Goal: Use online tool/utility: Utilize a website feature to perform a specific function

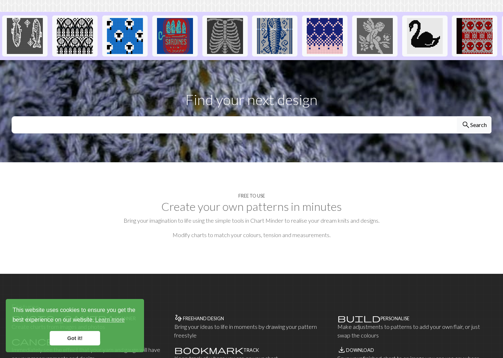
scroll to position [184, 0]
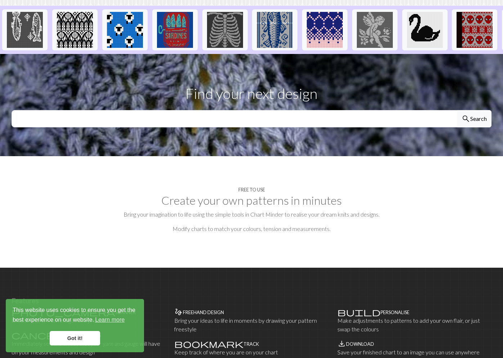
click at [225, 194] on h2 "Create your own patterns in minutes" at bounding box center [252, 201] width 480 height 14
click at [257, 187] on h4 "Free to use" at bounding box center [251, 189] width 27 height 5
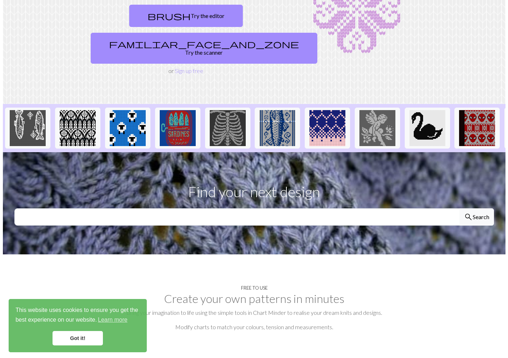
scroll to position [0, 0]
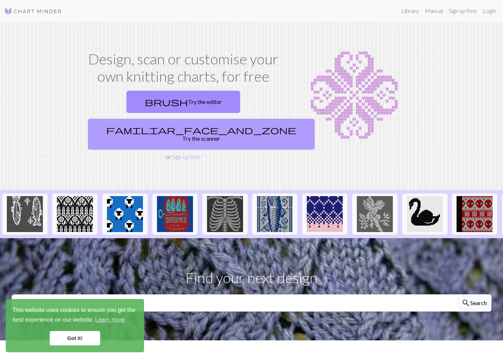
click at [237, 119] on link "familiar_face_and_zone Try the scanner" at bounding box center [201, 134] width 227 height 31
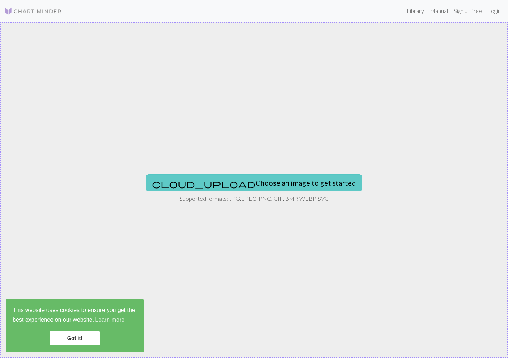
click at [288, 181] on button "cloud_upload Choose an image to get started" at bounding box center [254, 182] width 217 height 17
type input "C:\fakepath\000005.JPG"
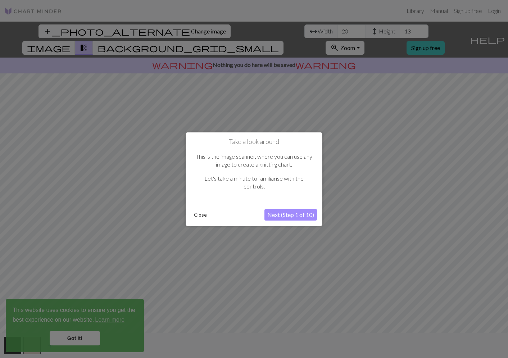
click at [304, 216] on button "Next (Step 1 of 10)" at bounding box center [291, 215] width 53 height 12
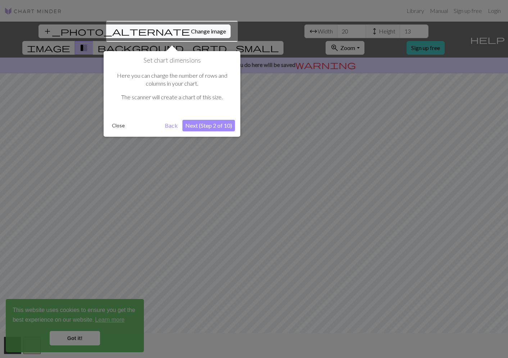
click at [208, 124] on button "Next (Step 2 of 10)" at bounding box center [208, 126] width 53 height 12
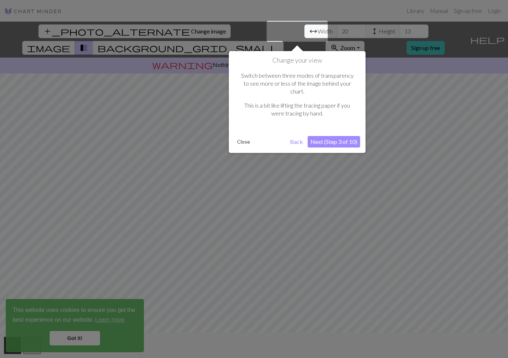
click at [325, 136] on button "Next (Step 3 of 10)" at bounding box center [334, 142] width 53 height 12
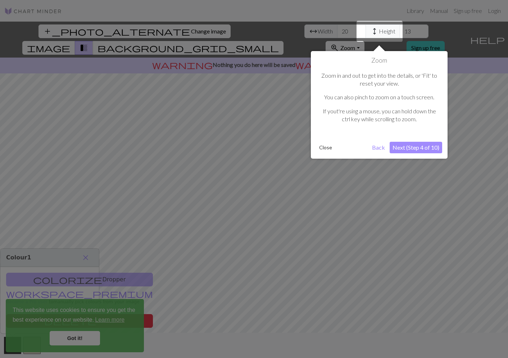
click at [426, 147] on button "Next (Step 4 of 10)" at bounding box center [416, 148] width 53 height 12
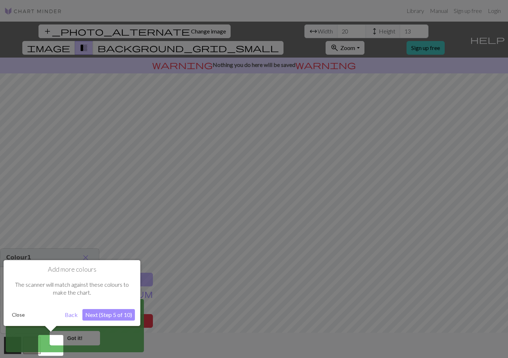
click at [113, 316] on button "Next (Step 5 of 10)" at bounding box center [108, 315] width 53 height 12
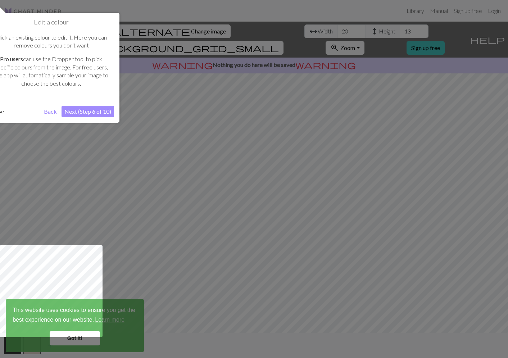
click at [107, 112] on button "Next (Step 6 of 10)" at bounding box center [88, 112] width 53 height 12
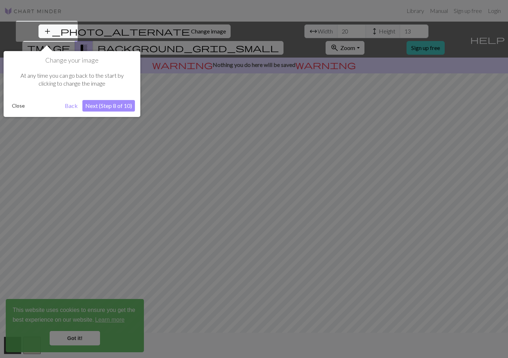
click at [122, 107] on button "Next (Step 8 of 10)" at bounding box center [108, 106] width 53 height 12
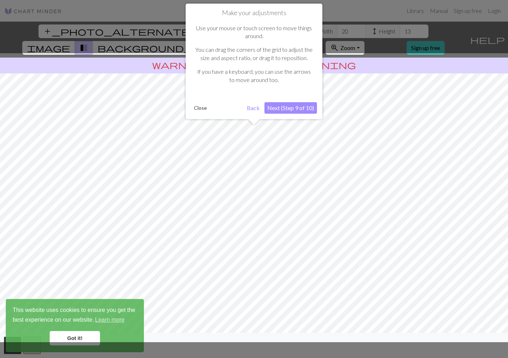
drag, startPoint x: 253, startPoint y: 149, endPoint x: 265, endPoint y: 152, distance: 12.3
click at [265, 152] on div at bounding box center [253, 197] width 515 height 289
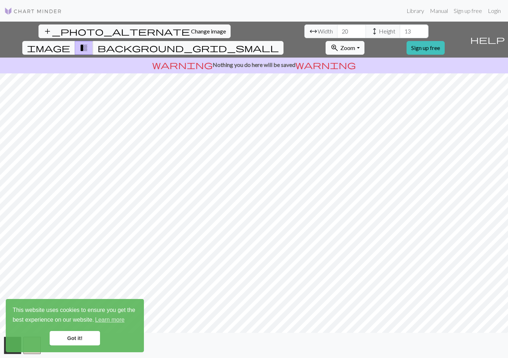
click at [250, 26] on div "add_photo_alternate Change image arrow_range Width 20 height Height 13 image tr…" at bounding box center [254, 190] width 508 height 337
click at [458, 333] on div "add_photo_alternate Change image arrow_range Width 20 height Height 13 image tr…" at bounding box center [254, 190] width 508 height 337
click at [284, 41] on button "background_grid_small" at bounding box center [188, 48] width 191 height 14
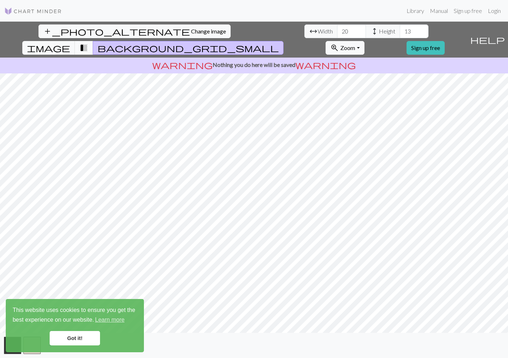
click at [88, 43] on span "transition_fade" at bounding box center [84, 48] width 9 height 10
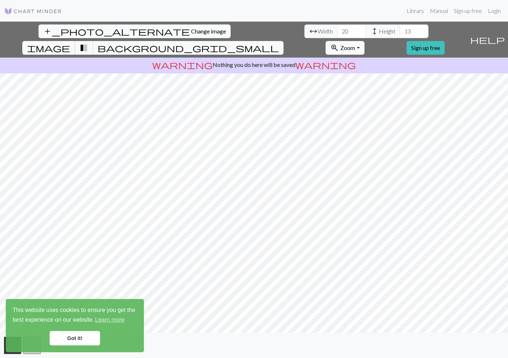
click at [70, 43] on span "image" at bounding box center [48, 48] width 43 height 10
type input "29"
click at [337, 30] on input "29" at bounding box center [351, 31] width 29 height 14
type input "23"
click at [400, 31] on input "23" at bounding box center [414, 31] width 29 height 14
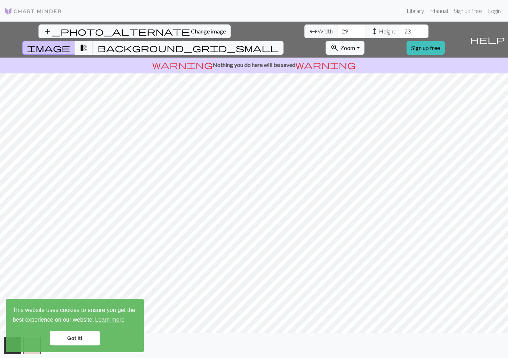
click at [75, 342] on link "Got it!" at bounding box center [75, 338] width 50 height 14
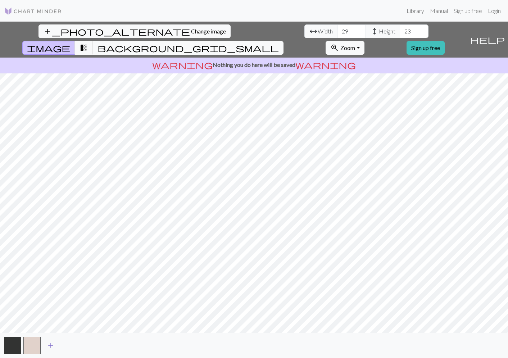
click at [52, 342] on span "add" at bounding box center [50, 346] width 9 height 10
click at [72, 345] on span "add" at bounding box center [70, 346] width 9 height 10
click at [89, 346] on span "add" at bounding box center [89, 346] width 9 height 10
click at [92, 346] on button "button" at bounding box center [90, 345] width 17 height 17
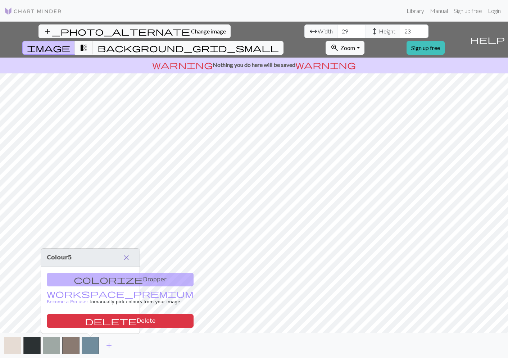
click at [126, 256] on span "close" at bounding box center [126, 258] width 9 height 10
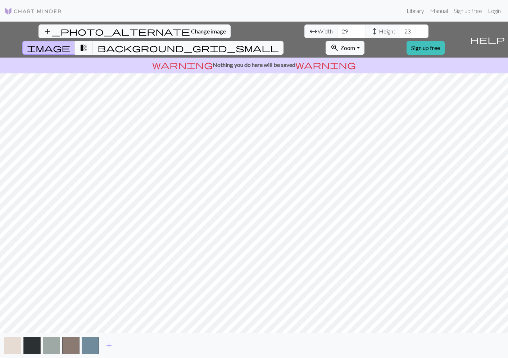
click at [95, 312] on div "add_photo_alternate Change image arrow_range Width 29 height Height 23 image tr…" at bounding box center [254, 190] width 508 height 337
click at [85, 350] on button "button" at bounding box center [90, 345] width 17 height 17
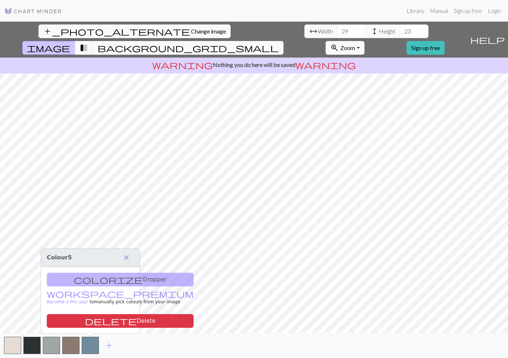
click at [127, 258] on span "close" at bounding box center [126, 258] width 9 height 10
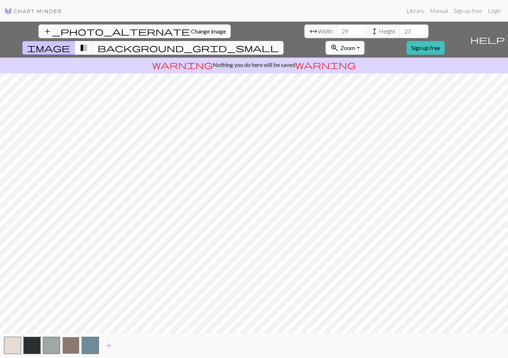
click at [71, 342] on button "button" at bounding box center [70, 345] width 17 height 17
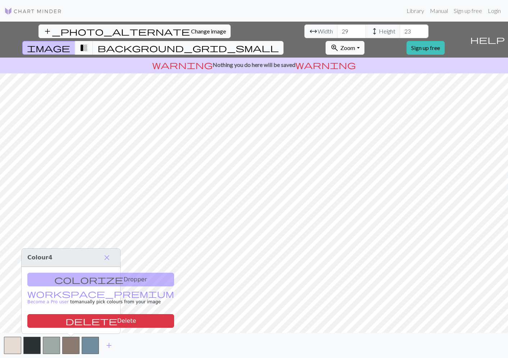
click at [140, 353] on div "add" at bounding box center [254, 345] width 508 height 25
click at [109, 261] on span "close" at bounding box center [107, 258] width 9 height 10
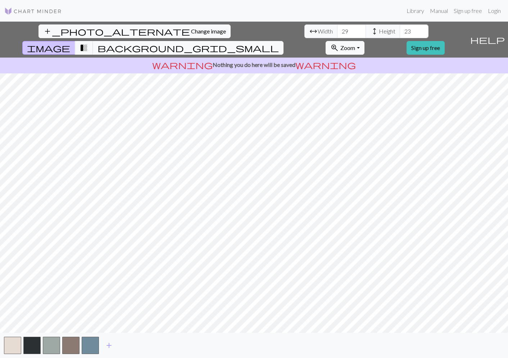
drag, startPoint x: 269, startPoint y: 56, endPoint x: 270, endPoint y: 47, distance: 8.8
click at [269, 58] on div "warning Nothing you do here will be saved warning" at bounding box center [254, 66] width 508 height 16
click at [270, 60] on p "warning Nothing you do here will be saved warning" at bounding box center [254, 64] width 502 height 9
click at [93, 41] on button "transition_fade" at bounding box center [84, 48] width 18 height 14
click at [88, 43] on span "transition_fade" at bounding box center [84, 48] width 9 height 10
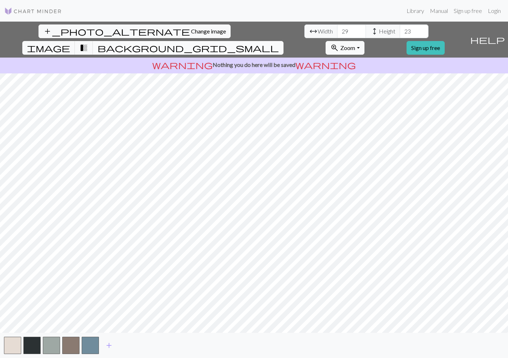
click at [284, 41] on button "background_grid_small" at bounding box center [188, 48] width 191 height 14
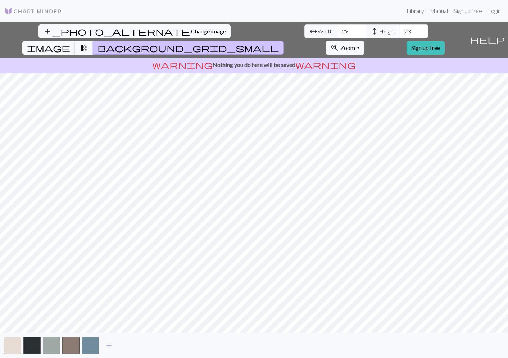
click at [279, 43] on span "background_grid_small" at bounding box center [188, 48] width 181 height 10
click at [88, 43] on span "transition_fade" at bounding box center [84, 48] width 9 height 10
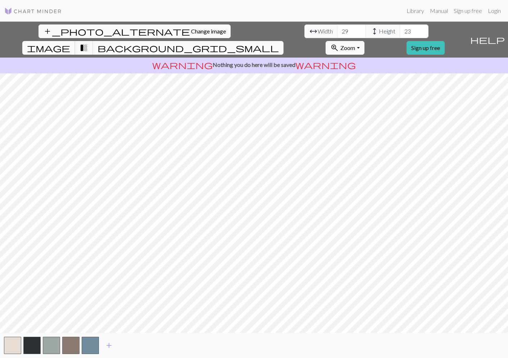
click at [70, 43] on span "image" at bounding box center [48, 48] width 43 height 10
click at [88, 43] on span "transition_fade" at bounding box center [84, 48] width 9 height 10
click at [279, 43] on span "background_grid_small" at bounding box center [188, 48] width 181 height 10
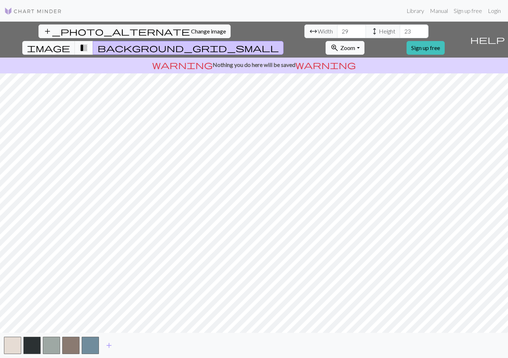
click at [88, 43] on span "transition_fade" at bounding box center [84, 48] width 9 height 10
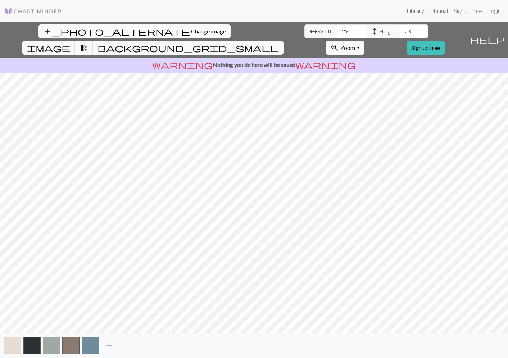
click at [191, 30] on span "Change image" at bounding box center [208, 31] width 35 height 7
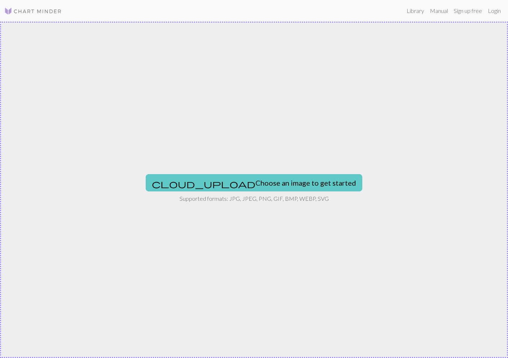
click at [275, 180] on button "cloud_upload Choose an image to get started" at bounding box center [254, 182] width 217 height 17
type input "C:\fakepath\000047.JPG"
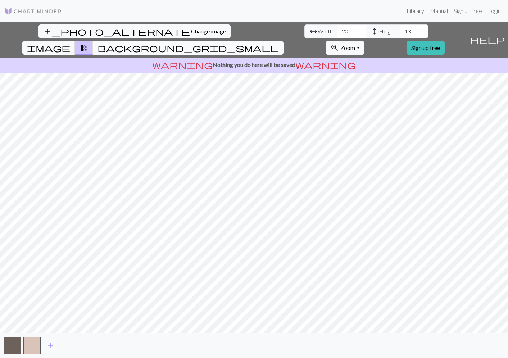
click at [279, 43] on span "background_grid_small" at bounding box center [188, 48] width 181 height 10
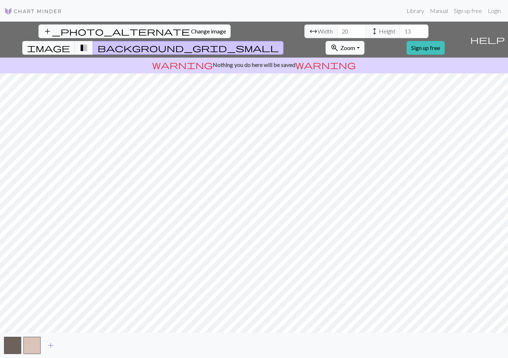
click at [279, 43] on span "background_grid_small" at bounding box center [188, 48] width 181 height 10
click at [88, 43] on span "transition_fade" at bounding box center [84, 48] width 9 height 10
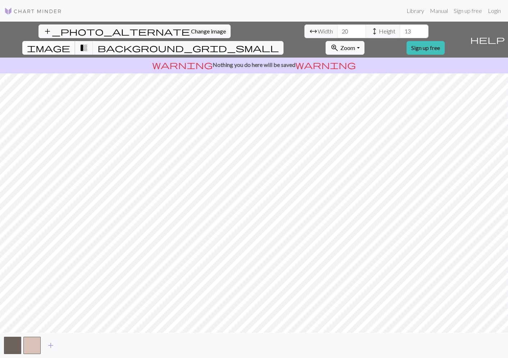
click at [70, 43] on span "image" at bounding box center [48, 48] width 43 height 10
type input "29"
click at [400, 29] on input "29" at bounding box center [414, 31] width 29 height 14
click at [337, 31] on input "2" at bounding box center [351, 31] width 29 height 14
click at [337, 29] on input "43" at bounding box center [351, 31] width 29 height 14
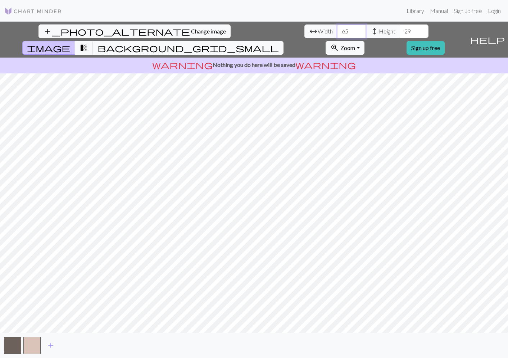
type input "66"
click at [337, 29] on input "66" at bounding box center [351, 31] width 29 height 14
click at [400, 30] on input "47" at bounding box center [414, 31] width 29 height 14
click at [400, 30] on input "48" at bounding box center [414, 31] width 29 height 14
type input "49"
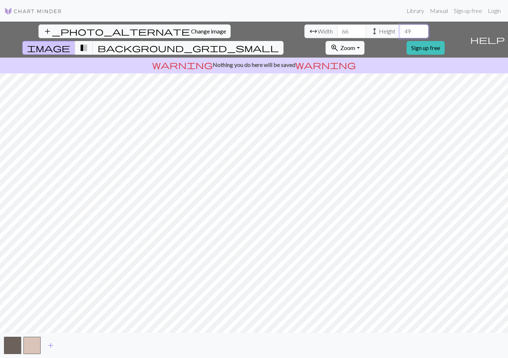
click at [400, 30] on input "49" at bounding box center [414, 31] width 29 height 14
click at [88, 43] on span "transition_fade" at bounding box center [84, 48] width 9 height 10
click at [337, 31] on input "28" at bounding box center [351, 31] width 29 height 14
click at [337, 34] on input "8" at bounding box center [351, 31] width 29 height 14
type input "161"
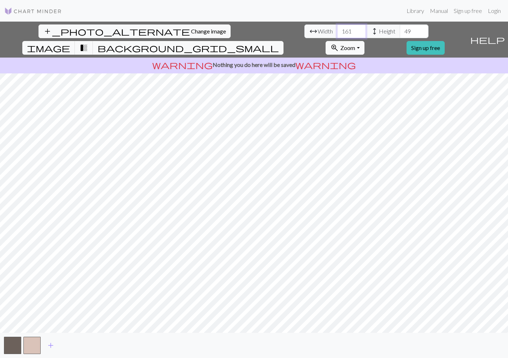
click at [337, 30] on input "161" at bounding box center [351, 31] width 29 height 14
click at [400, 32] on input "32" at bounding box center [414, 31] width 29 height 14
click at [400, 32] on input "30" at bounding box center [414, 31] width 29 height 14
type input "90"
click at [400, 28] on input "90" at bounding box center [414, 31] width 29 height 14
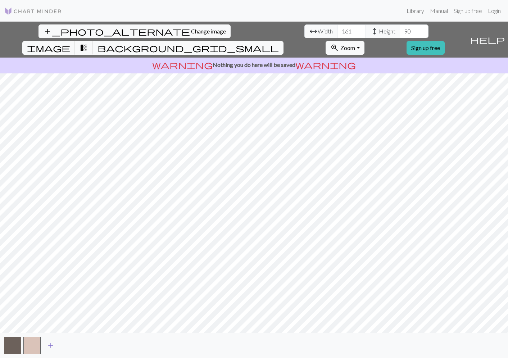
click at [54, 344] on span "add" at bounding box center [50, 346] width 9 height 10
click at [72, 344] on span "add" at bounding box center [70, 346] width 9 height 10
click at [88, 344] on span "add" at bounding box center [89, 346] width 9 height 10
click at [110, 346] on span "add" at bounding box center [109, 346] width 9 height 10
click at [130, 345] on span "add" at bounding box center [128, 346] width 9 height 10
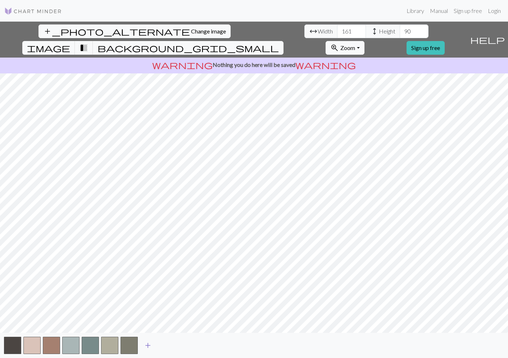
click at [150, 344] on span "add" at bounding box center [148, 346] width 9 height 10
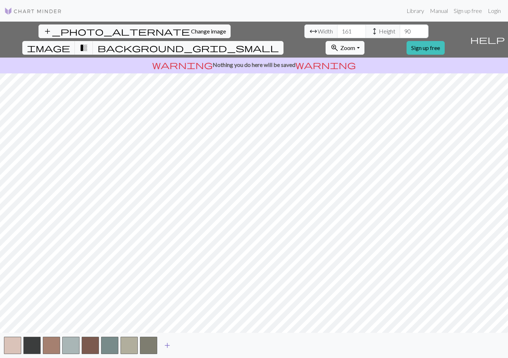
click at [170, 346] on span "add" at bounding box center [167, 346] width 9 height 10
click at [188, 345] on span "add" at bounding box center [186, 346] width 9 height 10
click at [205, 346] on span "add" at bounding box center [206, 346] width 9 height 10
click at [227, 344] on span "add" at bounding box center [225, 346] width 9 height 10
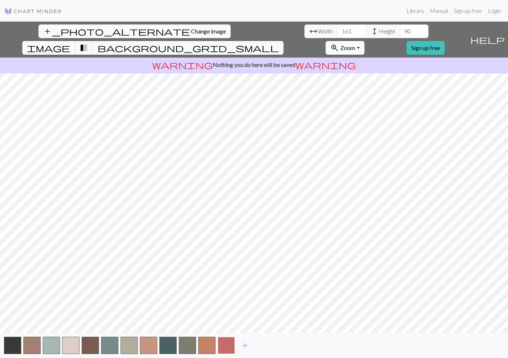
click at [227, 342] on button "button" at bounding box center [226, 345] width 17 height 17
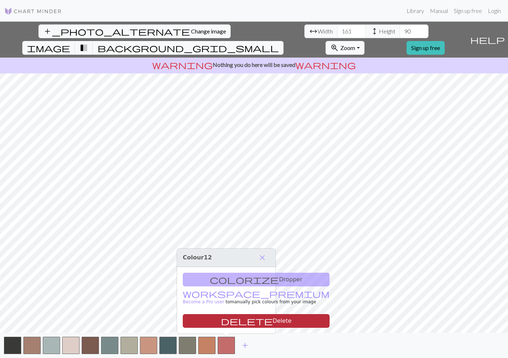
click at [229, 322] on button "delete Delete" at bounding box center [256, 321] width 147 height 14
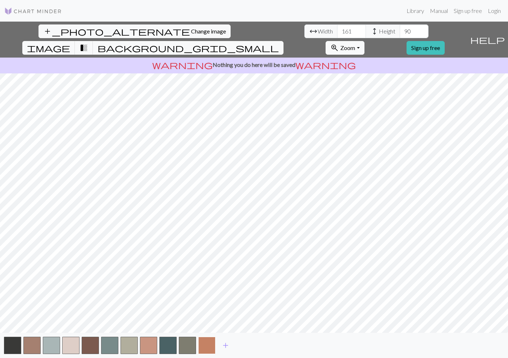
click at [210, 343] on button "button" at bounding box center [206, 345] width 17 height 17
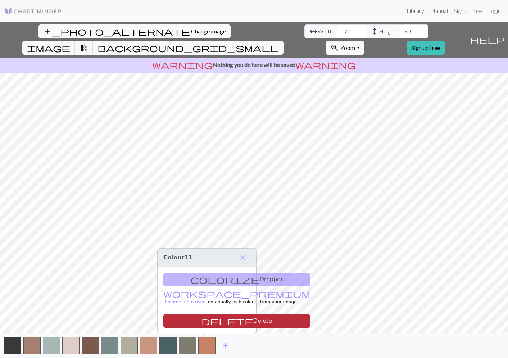
click at [211, 323] on button "delete Delete" at bounding box center [236, 321] width 147 height 14
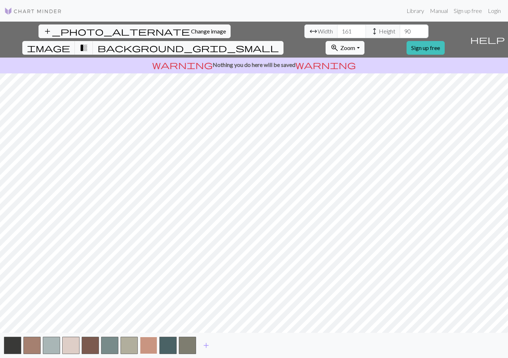
click at [147, 344] on button "button" at bounding box center [148, 345] width 17 height 17
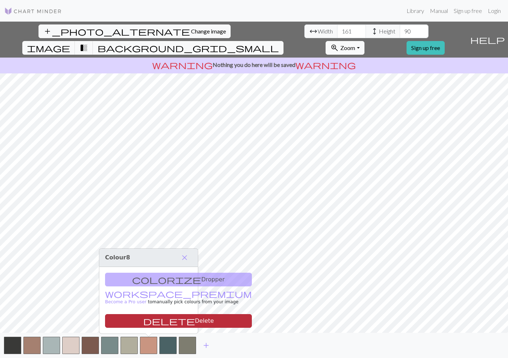
click at [162, 319] on button "delete Delete" at bounding box center [178, 321] width 147 height 14
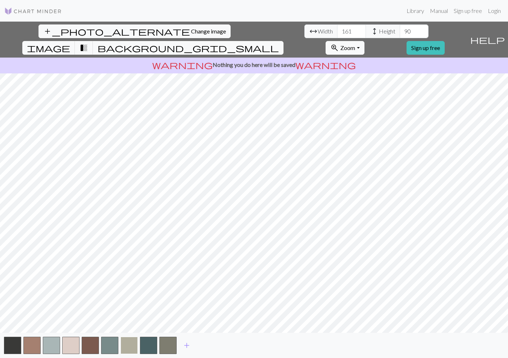
click at [136, 344] on button "button" at bounding box center [129, 345] width 17 height 17
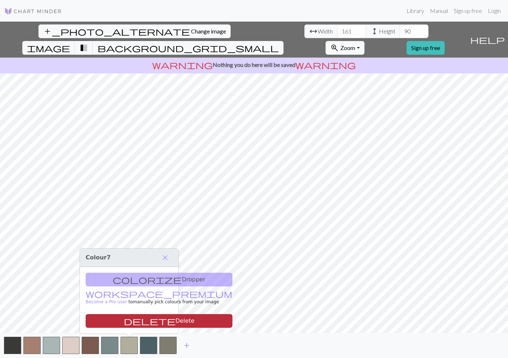
click at [142, 321] on button "delete Delete" at bounding box center [159, 321] width 147 height 14
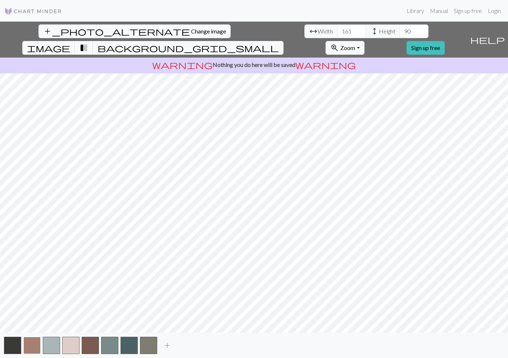
click at [29, 347] on button "button" at bounding box center [31, 345] width 17 height 17
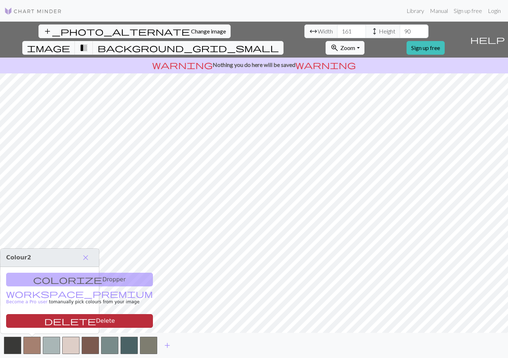
click at [64, 323] on button "delete Delete" at bounding box center [79, 321] width 147 height 14
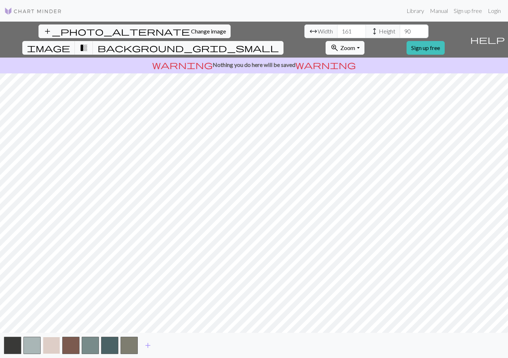
click at [58, 345] on button "button" at bounding box center [51, 345] width 17 height 17
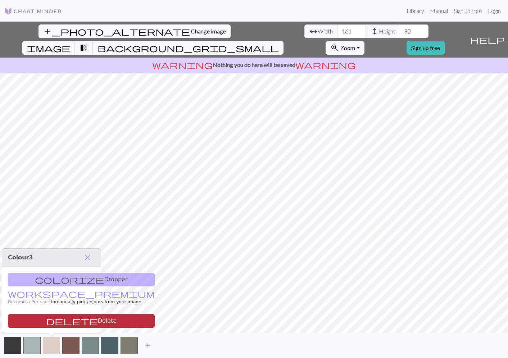
click at [79, 324] on button "delete Delete" at bounding box center [81, 321] width 147 height 14
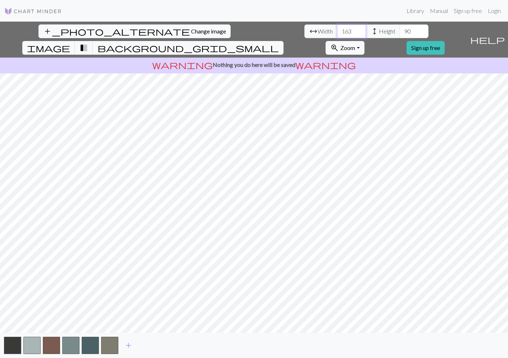
click at [337, 31] on input "163" at bounding box center [351, 31] width 29 height 14
click at [337, 33] on input "127" at bounding box center [351, 31] width 29 height 14
click at [337, 31] on input "127" at bounding box center [351, 31] width 29 height 14
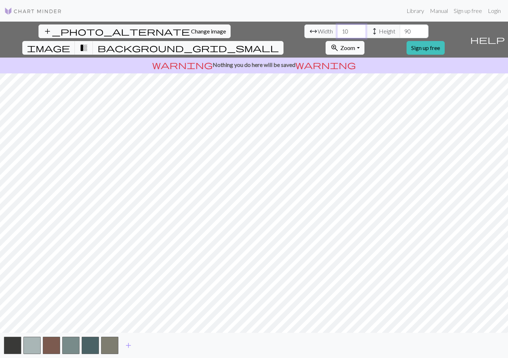
type input "10"
click at [400, 30] on input "90" at bounding box center [414, 31] width 29 height 14
type input "9"
type input "1"
type input "50"
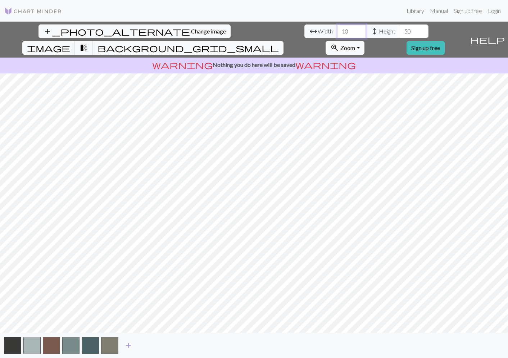
drag, startPoint x: 157, startPoint y: 28, endPoint x: 148, endPoint y: 30, distance: 8.4
click at [337, 30] on input "10" at bounding box center [351, 31] width 29 height 14
type input "50"
